Goal: Transaction & Acquisition: Purchase product/service

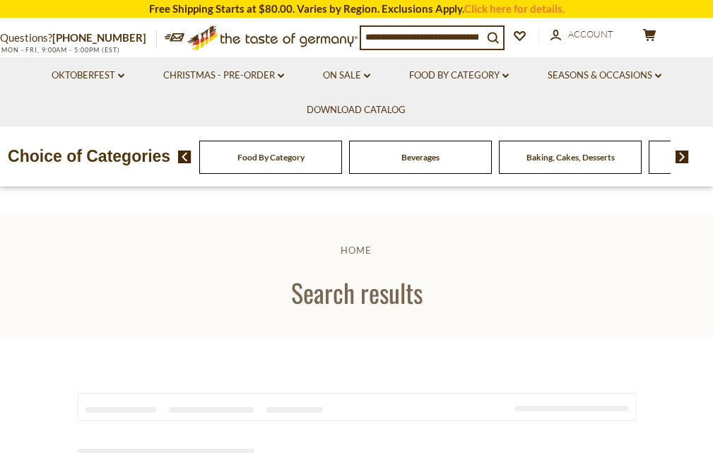
type input "**********"
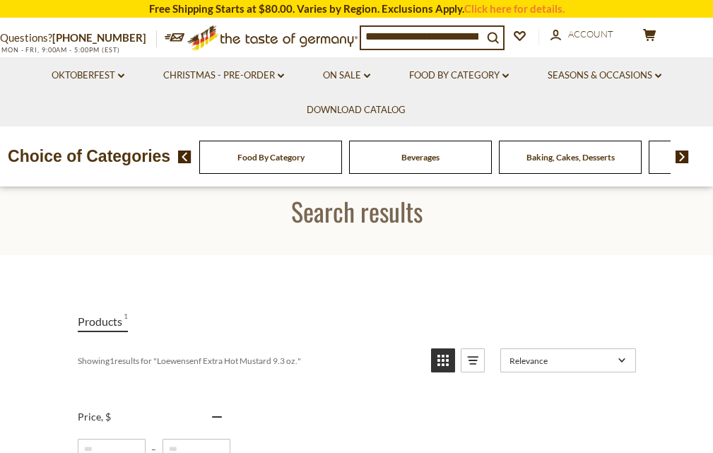
scroll to position [212, 0]
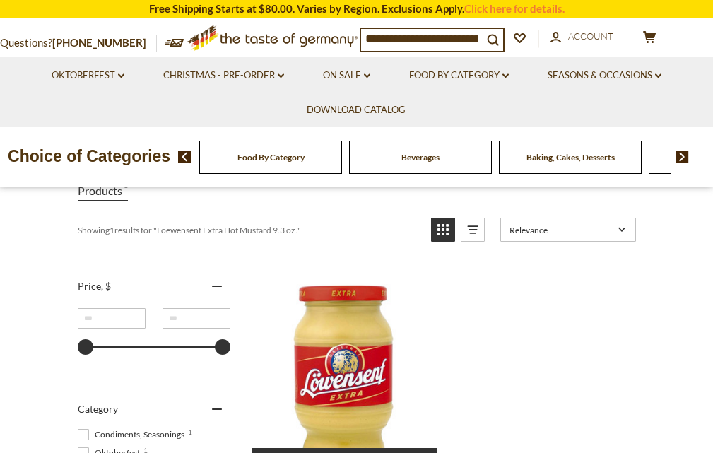
click at [346, 355] on img "Loewensenf Extra Hot Mustard 9.3 oz." at bounding box center [345, 372] width 187 height 187
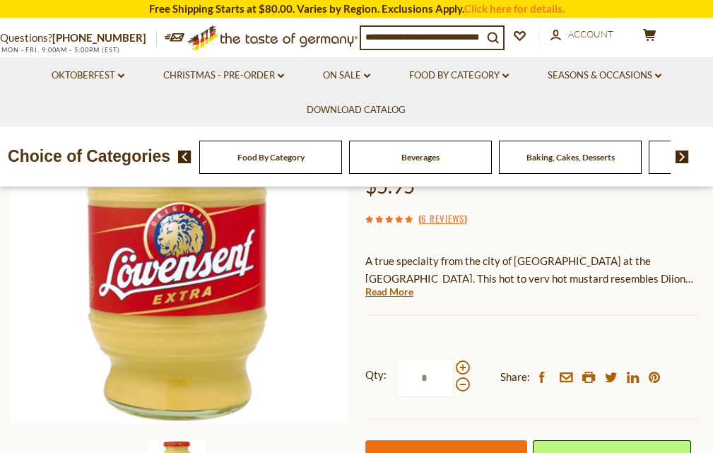
scroll to position [283, 0]
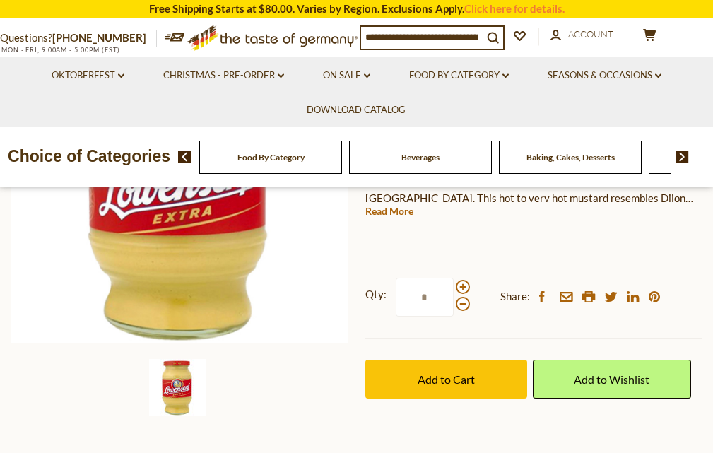
drag, startPoint x: 426, startPoint y: 302, endPoint x: 408, endPoint y: 302, distance: 17.7
click at [408, 302] on input "*" at bounding box center [425, 297] width 58 height 39
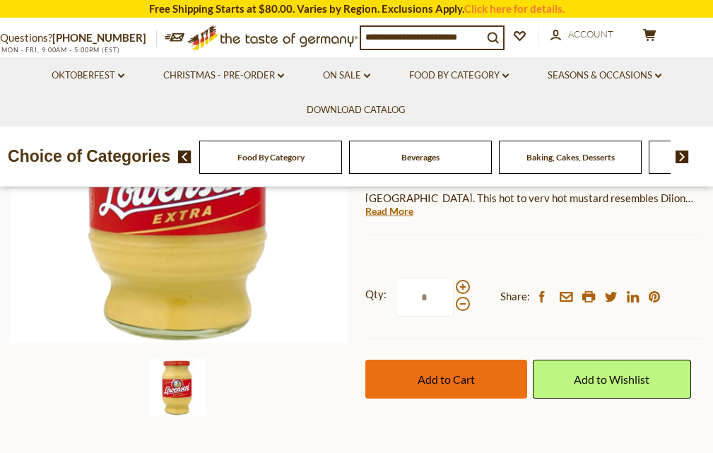
type input "*"
click at [457, 380] on span "Add to Cart" at bounding box center [446, 379] width 57 height 13
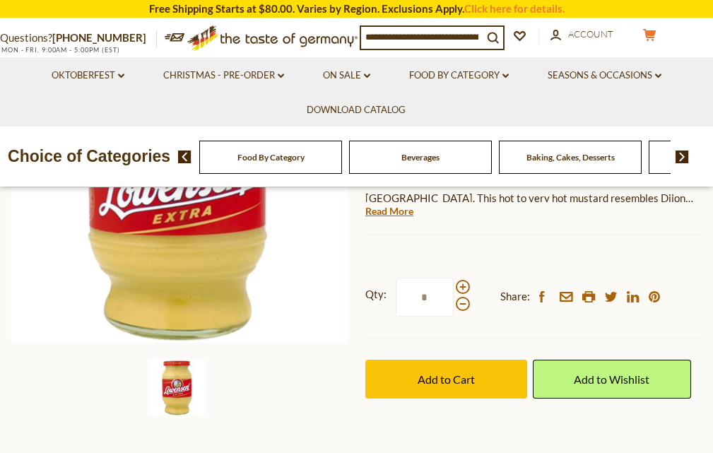
click at [0, 0] on span "$35.7" at bounding box center [0, 0] width 0 height 0
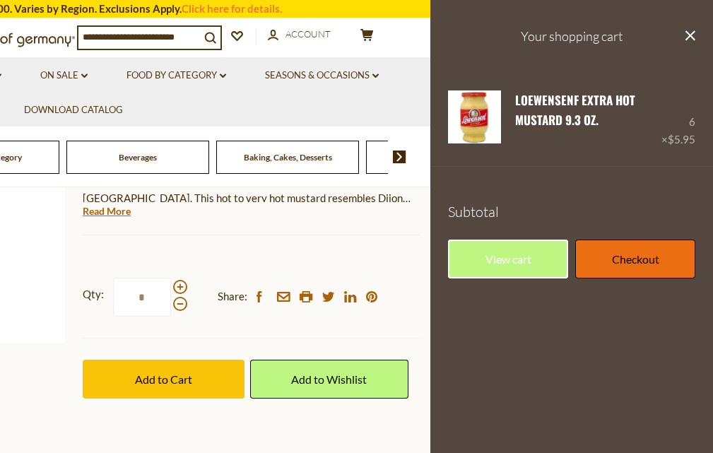
click at [596, 262] on link "Checkout" at bounding box center [636, 259] width 120 height 39
